Goal: Find specific page/section: Find specific page/section

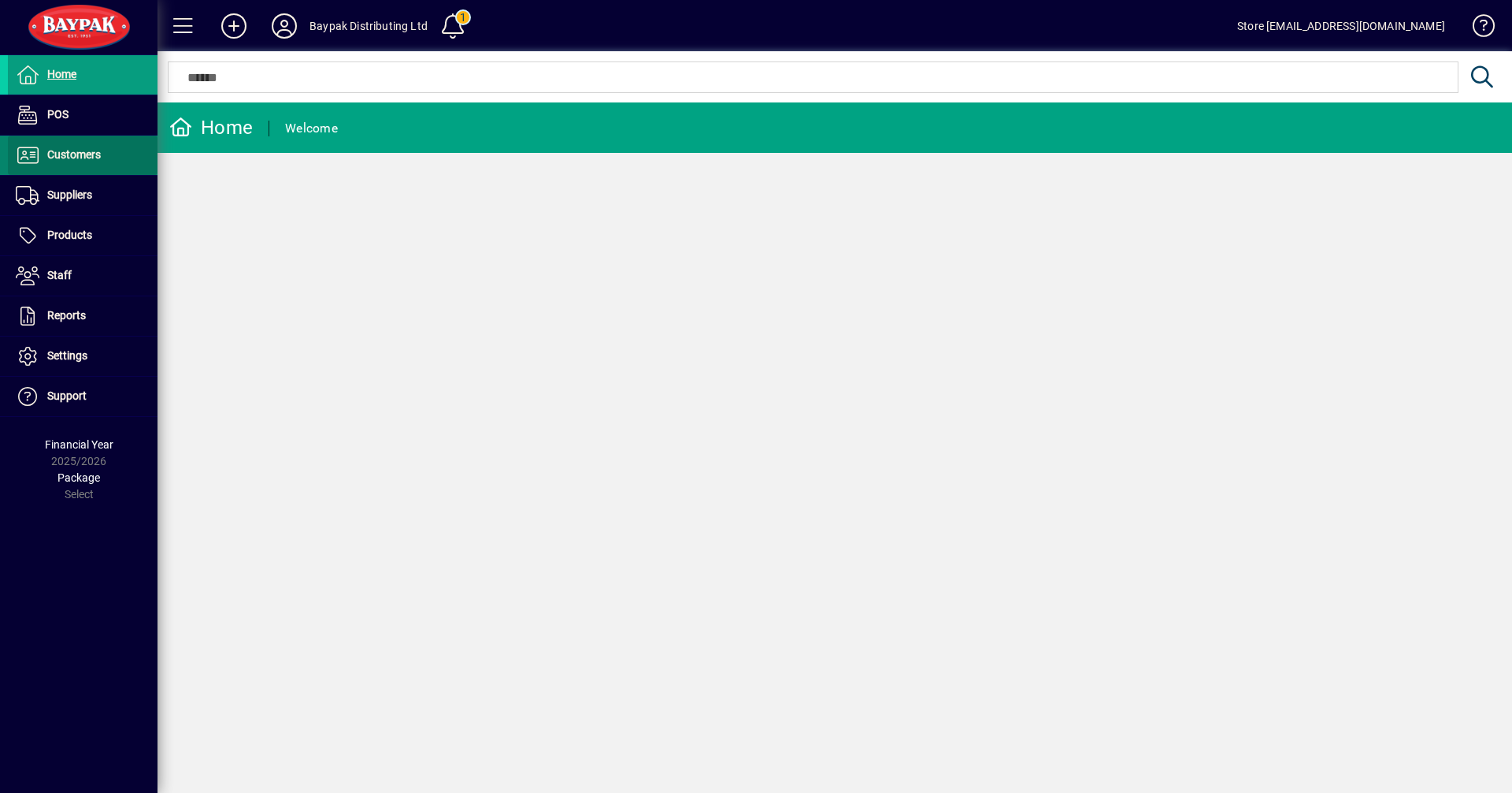
click at [62, 151] on span "Customers" at bounding box center [73, 154] width 53 height 12
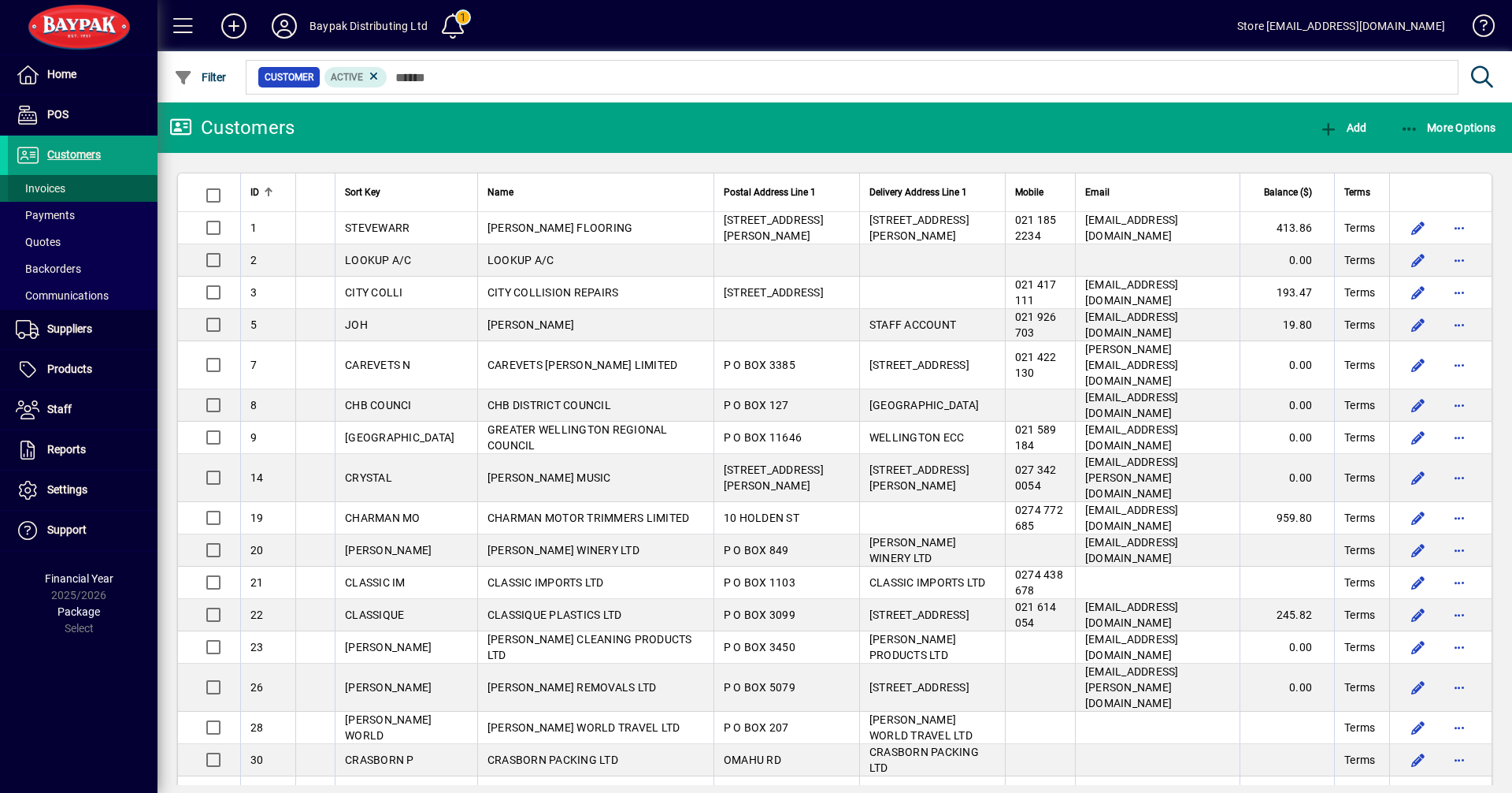
click at [45, 186] on span "Invoices" at bounding box center [40, 187] width 50 height 12
